Goal: Information Seeking & Learning: Compare options

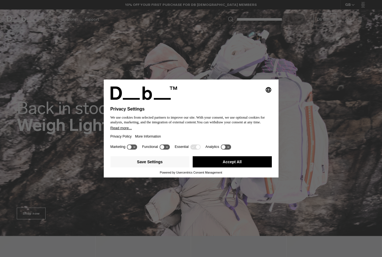
click at [225, 162] on button "Accept All" at bounding box center [232, 162] width 79 height 11
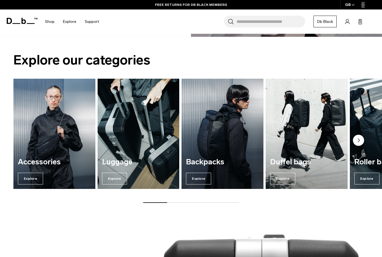
scroll to position [588, 0]
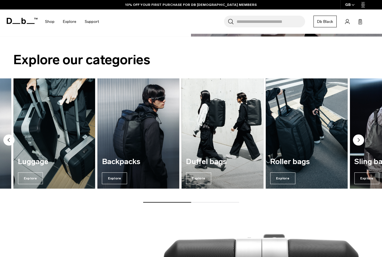
click at [113, 176] on span "Explore" at bounding box center [114, 179] width 25 height 12
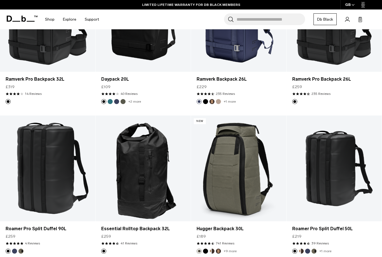
scroll to position [341, 0]
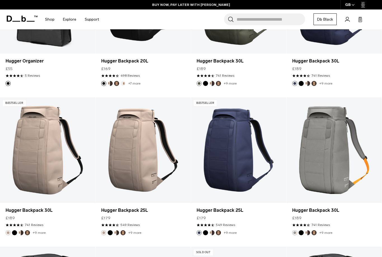
click at [121, 230] on img "Espresso" at bounding box center [123, 233] width 6 height 6
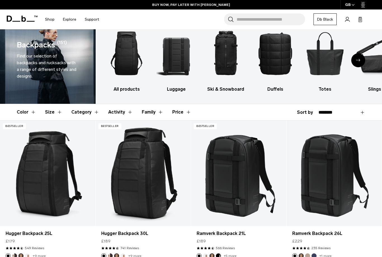
scroll to position [0, 0]
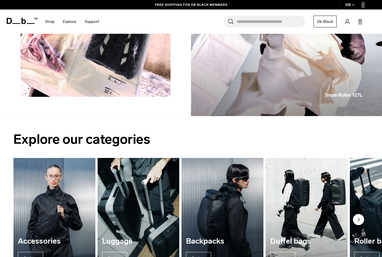
scroll to position [647, 0]
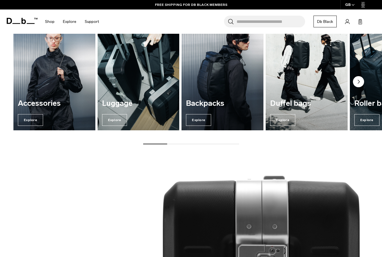
click at [197, 121] on span "Explore" at bounding box center [198, 120] width 25 height 12
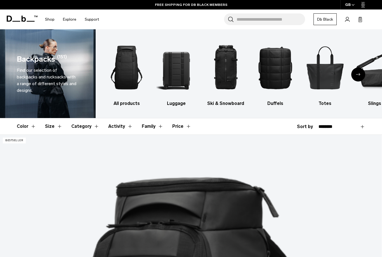
select select "**********"
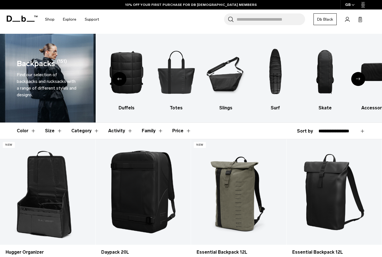
click at [277, 75] on img "7 / 10" at bounding box center [276, 72] width 40 height 60
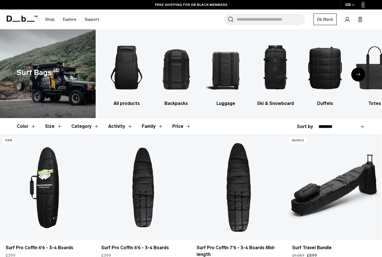
click at [178, 61] on img "2 / 9" at bounding box center [176, 68] width 40 height 60
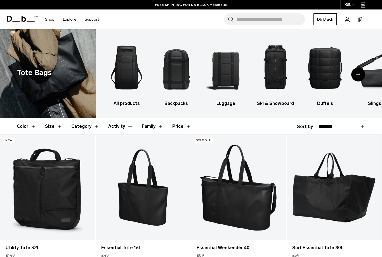
click at [174, 65] on img "2 / 10" at bounding box center [176, 68] width 40 height 60
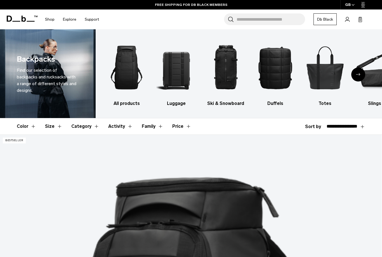
select select "**********"
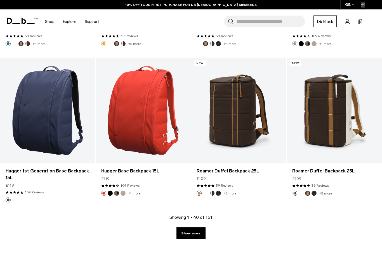
scroll to position [1421, 0]
click at [208, 195] on button "White Out" at bounding box center [205, 193] width 5 height 5
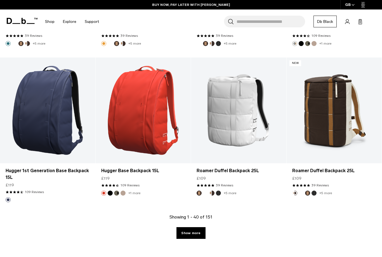
click at [211, 191] on img "Cappuccino" at bounding box center [212, 193] width 6 height 6
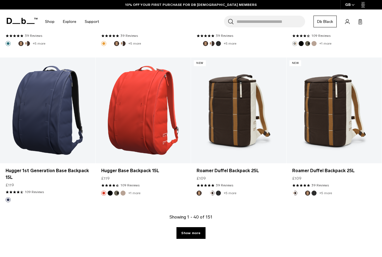
click at [216, 192] on img "Reflective Black" at bounding box center [218, 193] width 6 height 6
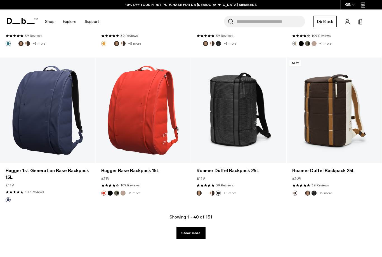
click at [197, 192] on img "Espresso" at bounding box center [199, 193] width 6 height 6
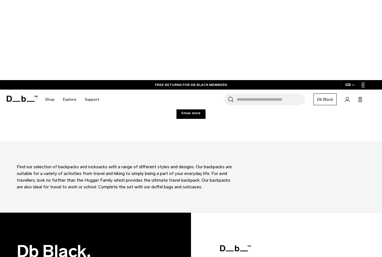
scroll to position [1412, 0]
